Goal: Learn about a topic

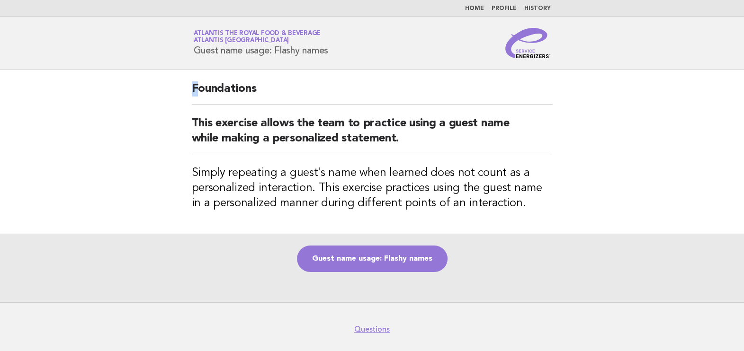
drag, startPoint x: 188, startPoint y: 88, endPoint x: 197, endPoint y: 93, distance: 10.0
click at [197, 93] on div "Foundations This exercise allows the team to practice using a guest name while …" at bounding box center [372, 152] width 384 height 164
drag, startPoint x: 197, startPoint y: 93, endPoint x: 334, endPoint y: 54, distance: 143.5
click at [334, 54] on div "Service Energizers Atlantis the Royal Food & Beverage Atlantis Dubai Guest name…" at bounding box center [372, 43] width 384 height 30
copy h1 "Guest name usage: Flashy names"
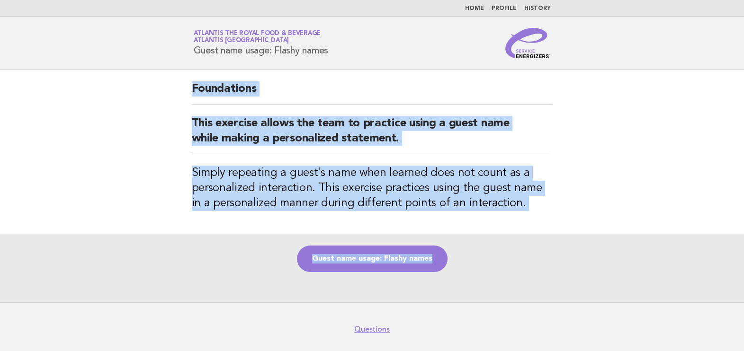
drag, startPoint x: 192, startPoint y: 90, endPoint x: 599, endPoint y: 212, distance: 425.2
click at [599, 212] on main "Foundations This exercise allows the team to practice using a guest name while …" at bounding box center [372, 186] width 744 height 233
copy main "Foundations This exercise allows the team to practice using a guest name while …"
click at [339, 247] on link "Guest name usage: Flashy names" at bounding box center [372, 259] width 151 height 27
click at [355, 268] on link "Guest name usage: Flashy names" at bounding box center [372, 259] width 151 height 27
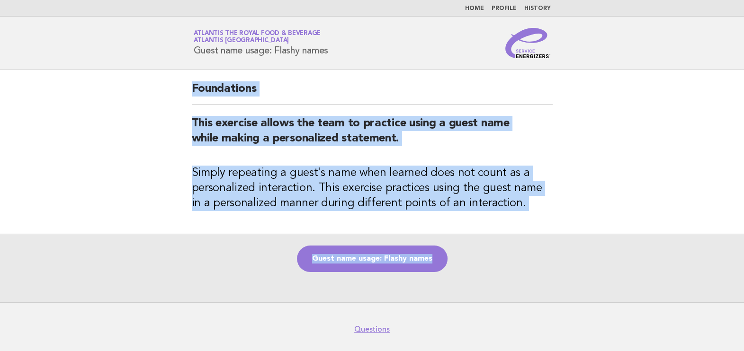
click at [590, 247] on div "Guest name usage: Flashy names" at bounding box center [372, 268] width 744 height 69
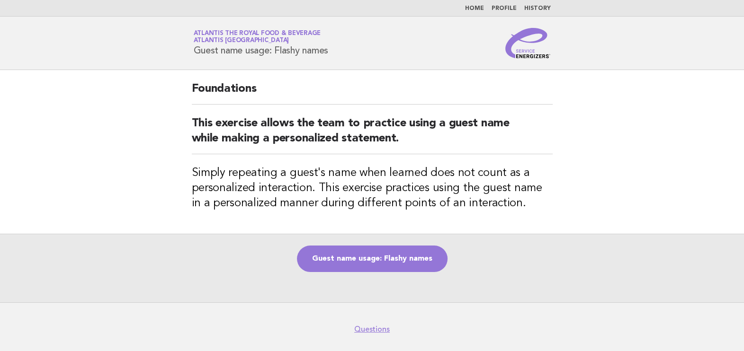
click at [590, 247] on div "Guest name usage: Flashy names" at bounding box center [372, 268] width 744 height 69
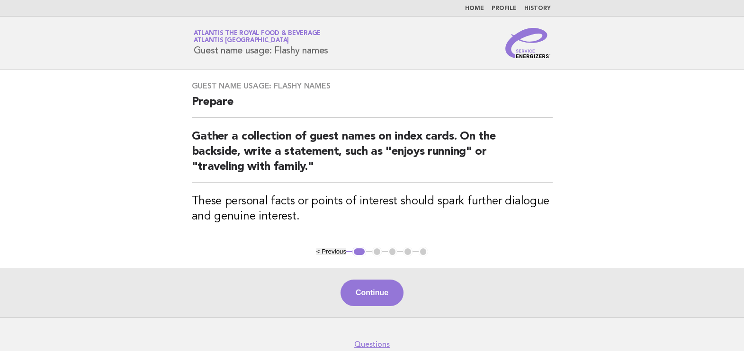
click at [387, 277] on div "Continue" at bounding box center [372, 293] width 744 height 50
click at [385, 283] on button "Continue" at bounding box center [372, 293] width 63 height 27
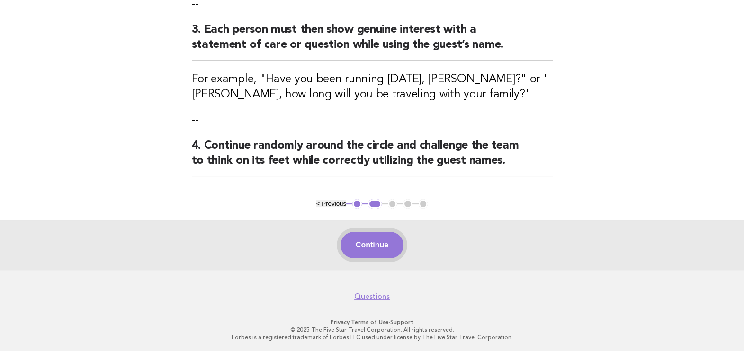
click at [384, 232] on button "Continue" at bounding box center [372, 245] width 63 height 27
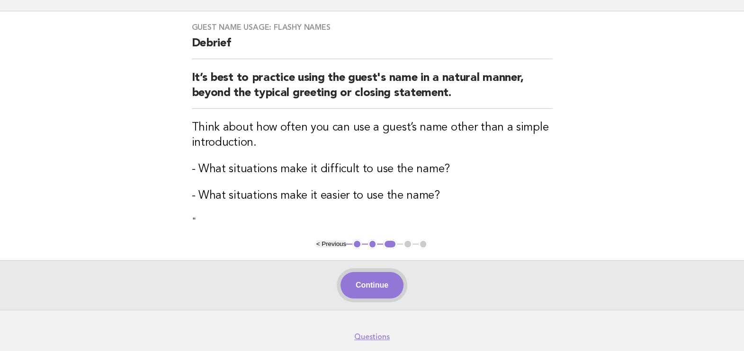
click at [372, 289] on button "Continue" at bounding box center [372, 285] width 63 height 27
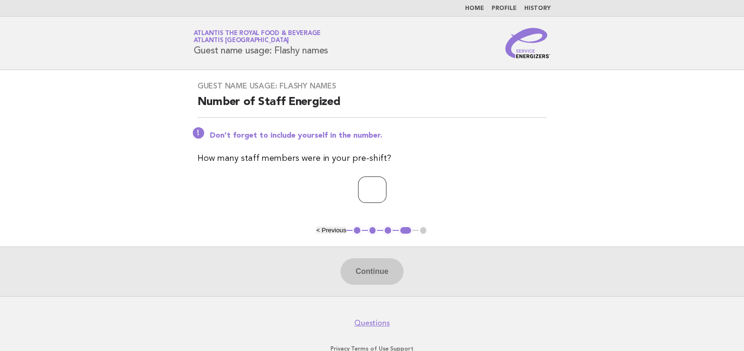
click at [367, 191] on input "number" at bounding box center [372, 190] width 28 height 27
type input "**"
click at [348, 279] on button "Continue" at bounding box center [372, 272] width 63 height 27
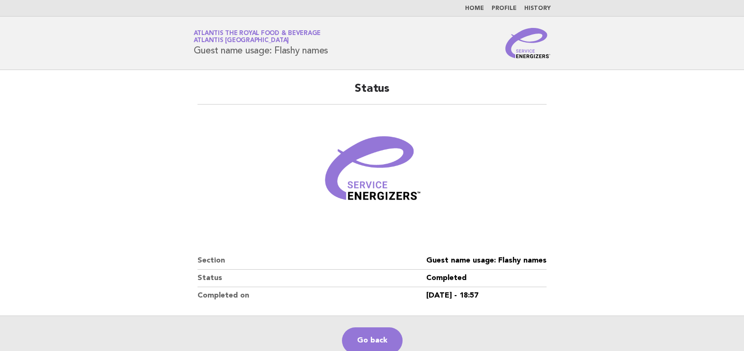
click at [461, 3] on nav "Home Profile History" at bounding box center [372, 8] width 744 height 17
click at [481, 8] on link "Home" at bounding box center [474, 9] width 19 height 6
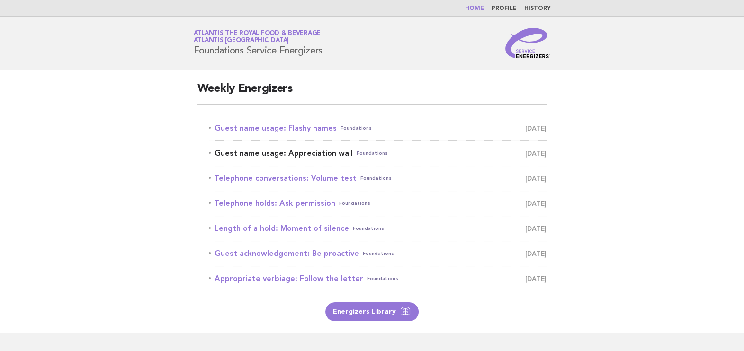
click at [308, 151] on link "Guest name usage: Appreciation wall Foundations [DATE]" at bounding box center [378, 153] width 338 height 13
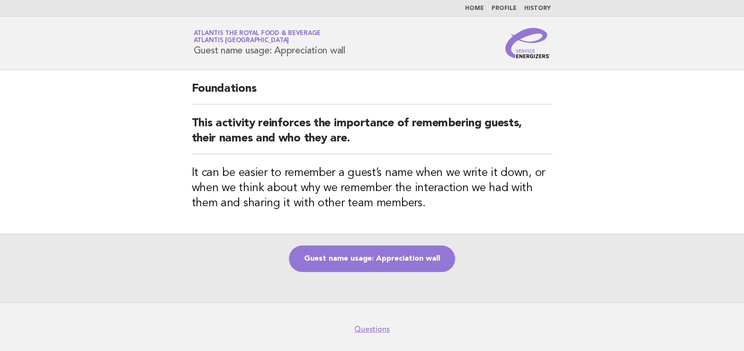
drag, startPoint x: 194, startPoint y: 51, endPoint x: 355, endPoint y: 59, distance: 161.2
click at [355, 59] on header "Service Energizers Atlantis the Royal Food & Beverage Atlantis [GEOGRAPHIC_DATA…" at bounding box center [372, 44] width 744 height 54
copy h1 "Guest name usage: Appreciation wall"
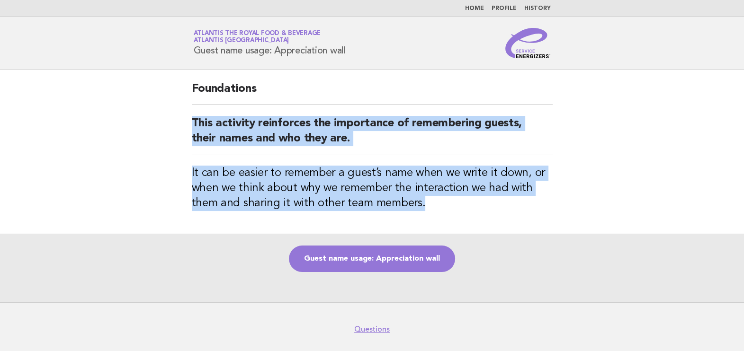
drag, startPoint x: 191, startPoint y: 122, endPoint x: 479, endPoint y: 230, distance: 307.4
click at [479, 230] on div "Foundations This activity reinforces the importance of remembering guests, thei…" at bounding box center [372, 152] width 384 height 164
copy div "This activity reinforces the importance of remembering guests, their names and …"
